Goal: Task Accomplishment & Management: Manage account settings

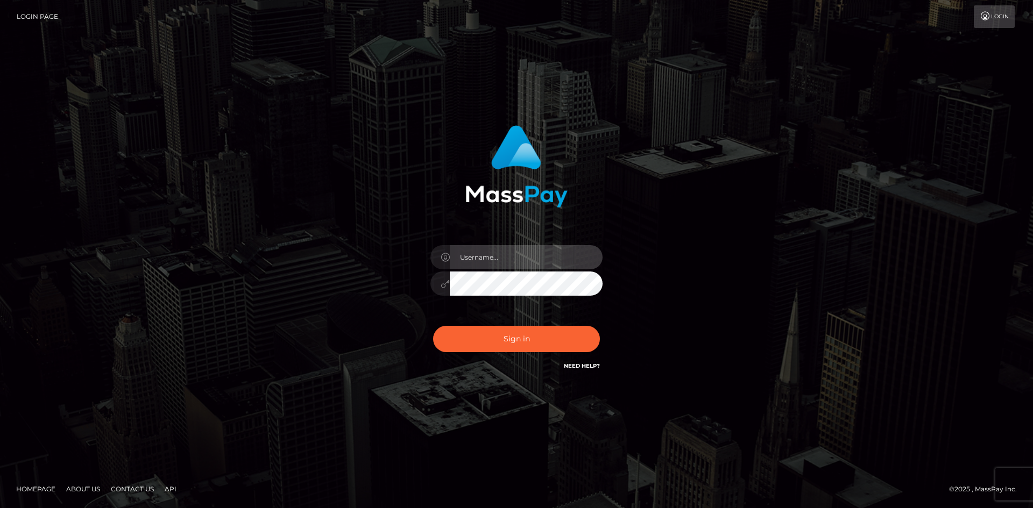
type input "hello.feetfinder"
click at [768, 240] on div "hello.feetfinder Sign in" at bounding box center [516, 254] width 613 height 274
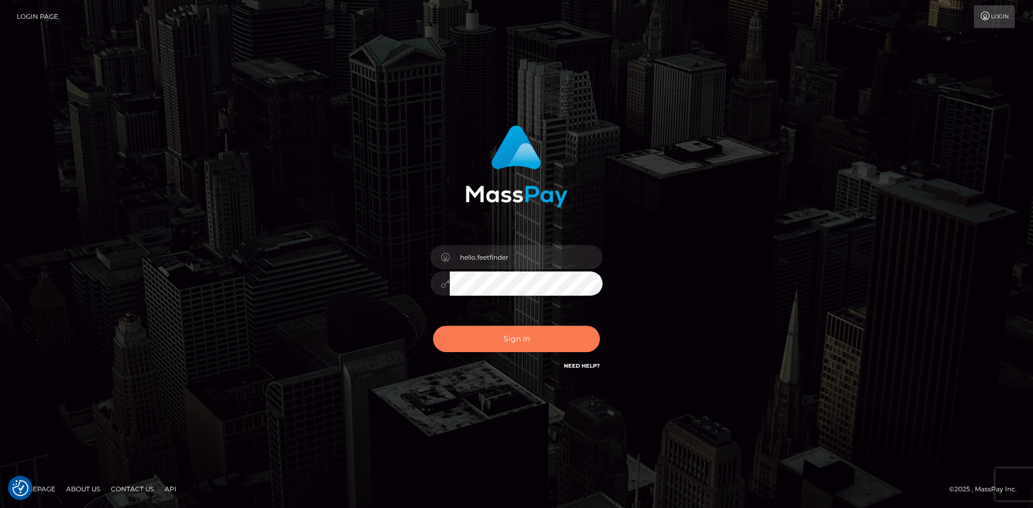
click at [531, 335] on button "Sign in" at bounding box center [516, 339] width 167 height 26
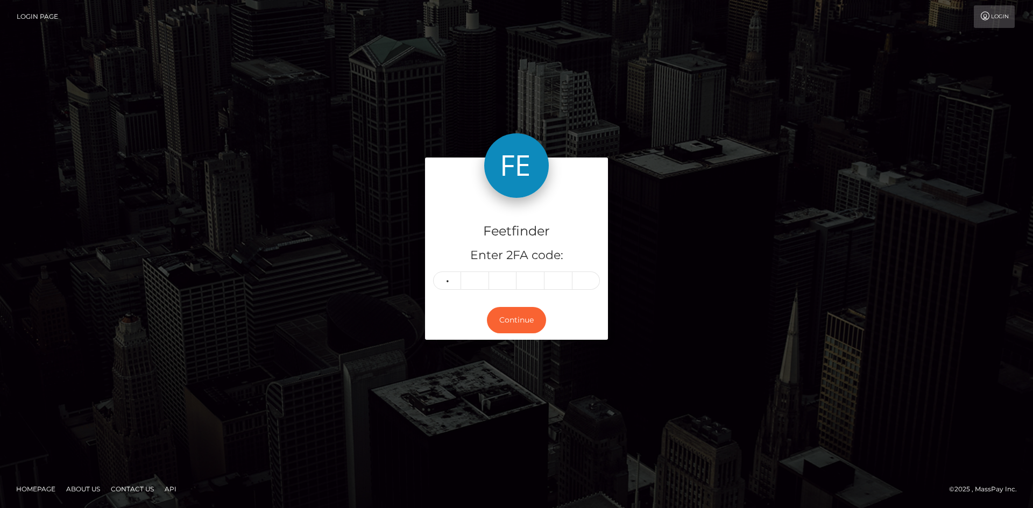
type input "6"
type input "5"
type input "2"
type input "5"
type input "8"
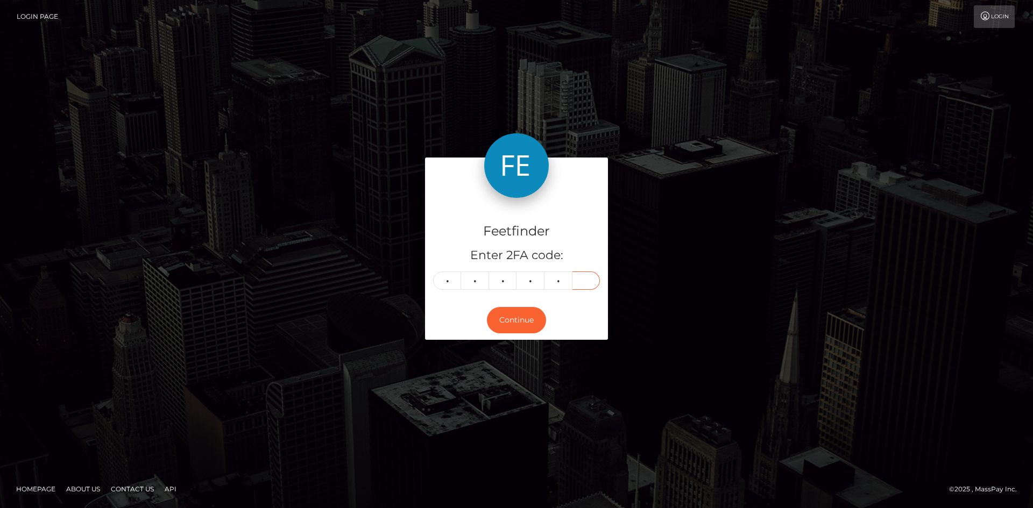
type input "5"
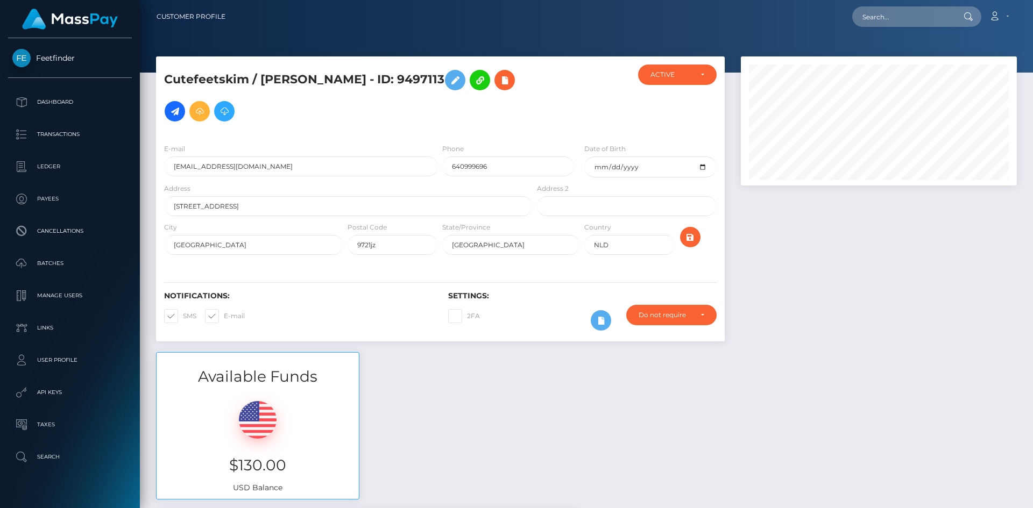
scroll to position [129, 277]
